Goal: Use online tool/utility: Utilize a website feature to perform a specific function

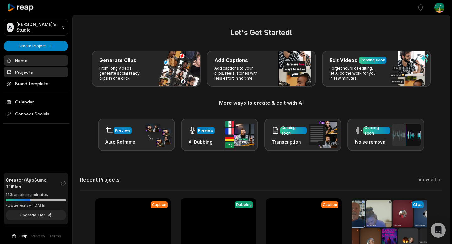
click at [45, 72] on link "Projects" at bounding box center [36, 72] width 64 height 10
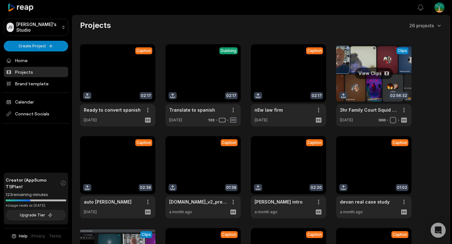
click at [356, 77] on link at bounding box center [373, 85] width 75 height 82
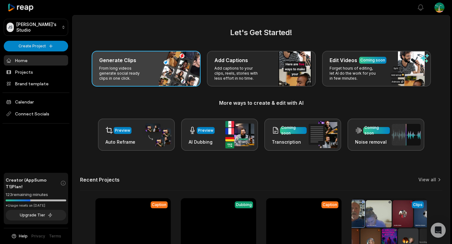
click at [143, 81] on div "Generate Clips From long videos generate social ready clips in one click." at bounding box center [146, 69] width 109 height 36
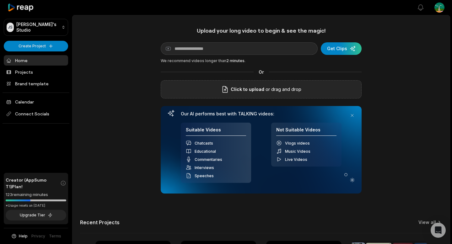
click at [306, 91] on div "Click to upload or drag and drop" at bounding box center [261, 89] width 201 height 18
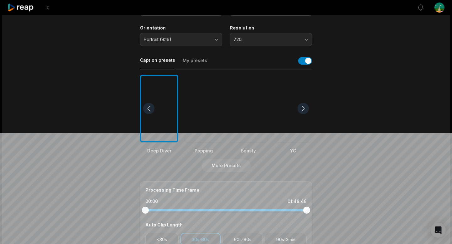
scroll to position [39, 0]
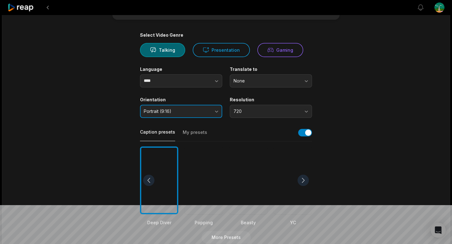
click at [203, 113] on span "Portrait (9:16)" at bounding box center [177, 112] width 66 height 6
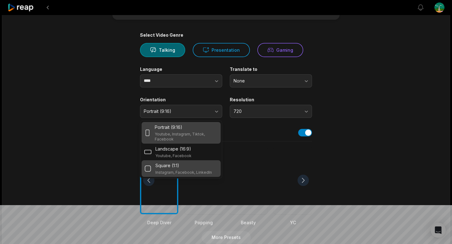
click at [172, 170] on div "Square (1:1) Instagram, Facebook, LinkedIn" at bounding box center [183, 168] width 57 height 13
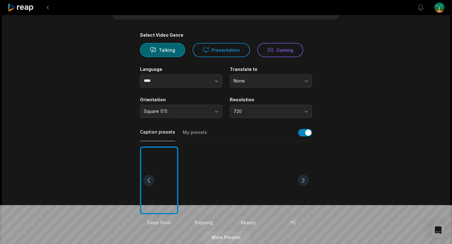
click at [173, 175] on div at bounding box center [159, 181] width 38 height 68
click at [271, 109] on span "720" at bounding box center [267, 112] width 66 height 6
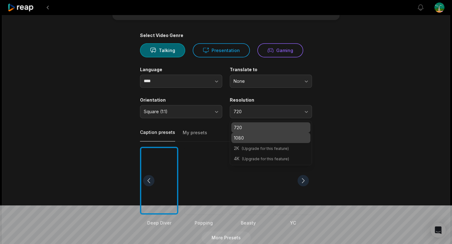
click at [267, 135] on p "1080" at bounding box center [271, 138] width 74 height 7
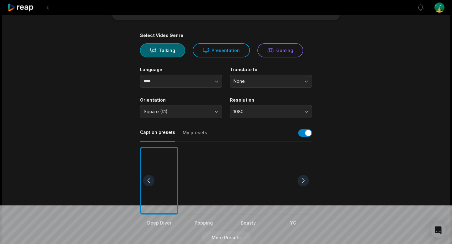
click at [416, 125] on div "01:48:48 [DATE] Talk - Family Court Syndicate [DATE] .mp4 Get Clips Select Vide…" at bounding box center [226, 195] width 448 height 438
click at [268, 84] on span "None" at bounding box center [267, 82] width 66 height 6
click at [348, 90] on main "01:48:48 [DATE] Talk - Family Court Syndicate [DATE] .mp4 Get Clips Select Vide…" at bounding box center [226, 179] width 304 height 385
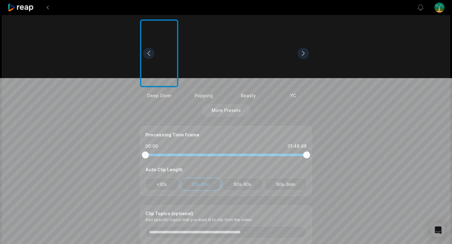
scroll to position [168, 0]
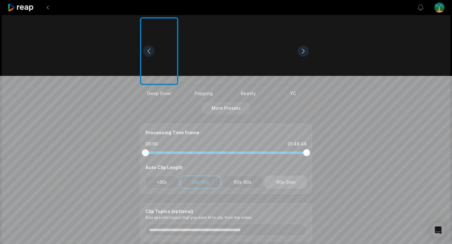
click at [294, 183] on button "90s-3min" at bounding box center [286, 182] width 42 height 13
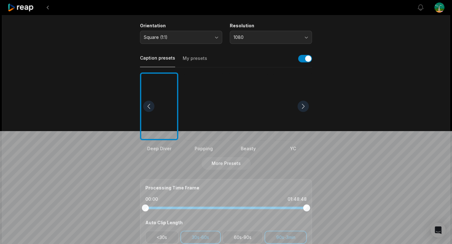
scroll to position [113, 0]
click at [303, 107] on div at bounding box center [303, 106] width 11 height 11
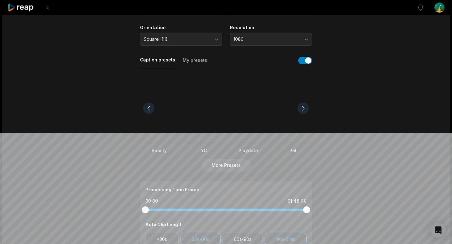
click at [303, 107] on div at bounding box center [303, 108] width 11 height 11
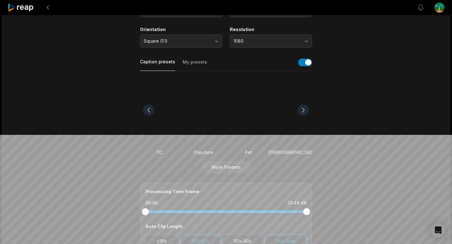
click at [303, 107] on div at bounding box center [303, 110] width 11 height 11
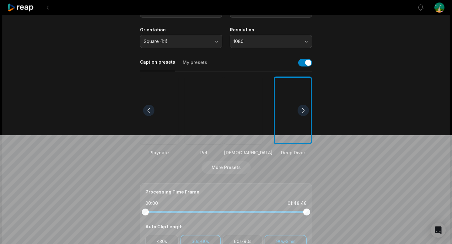
click at [303, 108] on div at bounding box center [303, 110] width 11 height 11
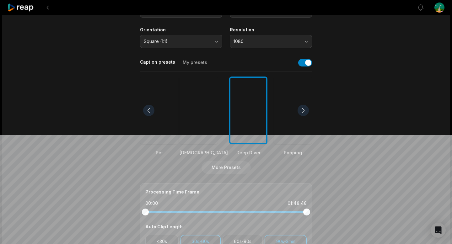
scroll to position [108, 0]
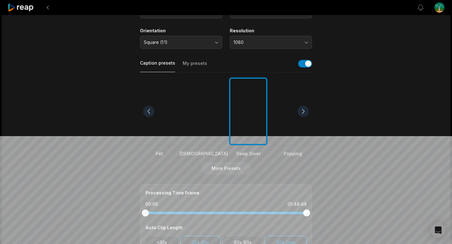
click at [303, 108] on div at bounding box center [303, 111] width 11 height 11
click at [248, 116] on div at bounding box center [248, 112] width 38 height 68
click at [247, 116] on div at bounding box center [248, 112] width 38 height 68
click at [214, 174] on button "More Presets" at bounding box center [226, 168] width 49 height 13
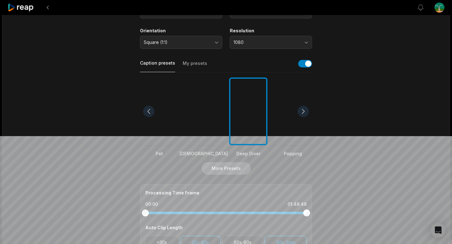
scroll to position [108, 0]
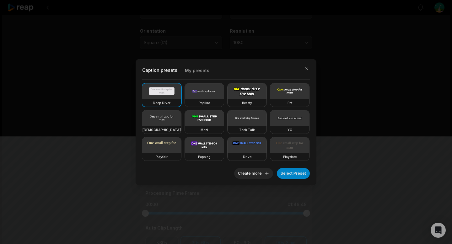
click at [192, 117] on video at bounding box center [204, 119] width 39 height 16
click at [211, 120] on video at bounding box center [204, 119] width 39 height 16
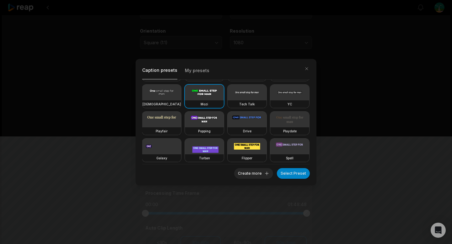
scroll to position [24, 0]
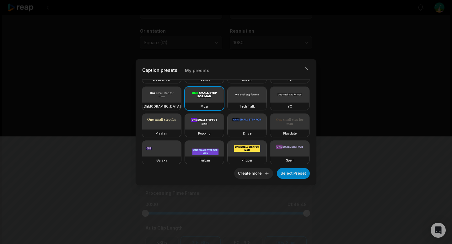
click at [156, 154] on video at bounding box center [161, 149] width 39 height 16
click at [295, 175] on button "Select Preset" at bounding box center [293, 173] width 33 height 11
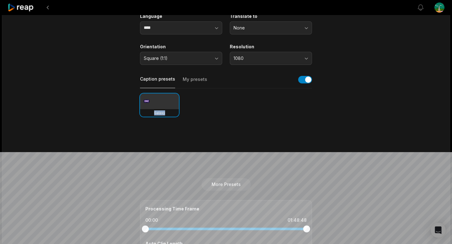
scroll to position [0, 0]
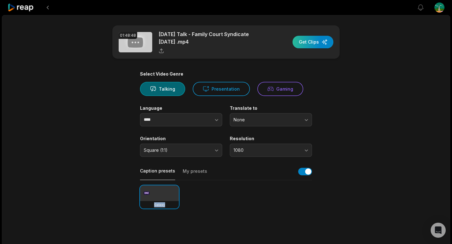
click at [317, 44] on div "button" at bounding box center [313, 42] width 41 height 13
